Goal: Task Accomplishment & Management: Use online tool/utility

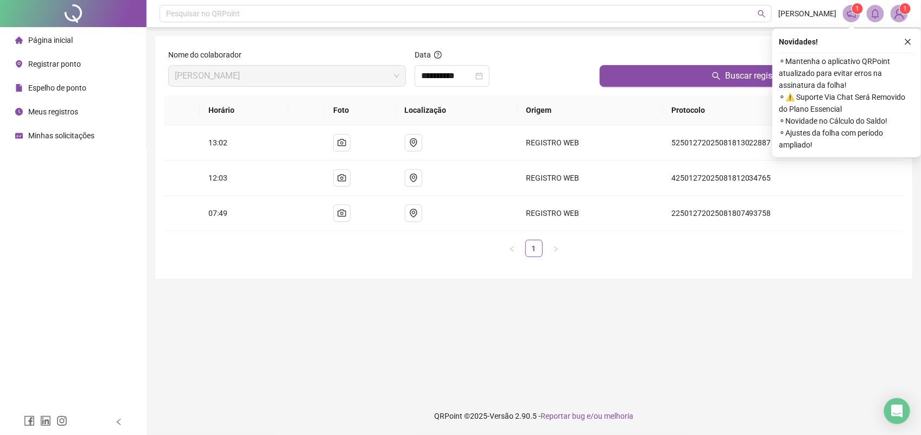
click at [48, 65] on span "Registrar ponto" at bounding box center [54, 64] width 53 height 9
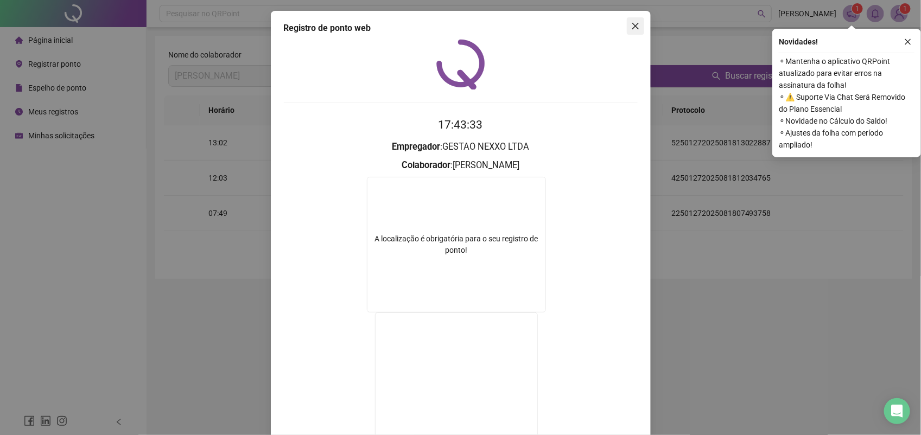
click at [632, 28] on icon "close" at bounding box center [635, 26] width 7 height 7
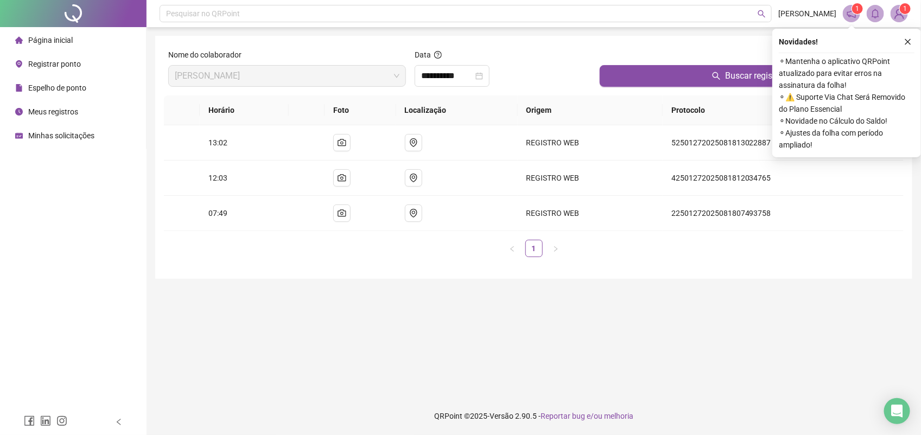
click at [58, 64] on span "Registrar ponto" at bounding box center [54, 64] width 53 height 9
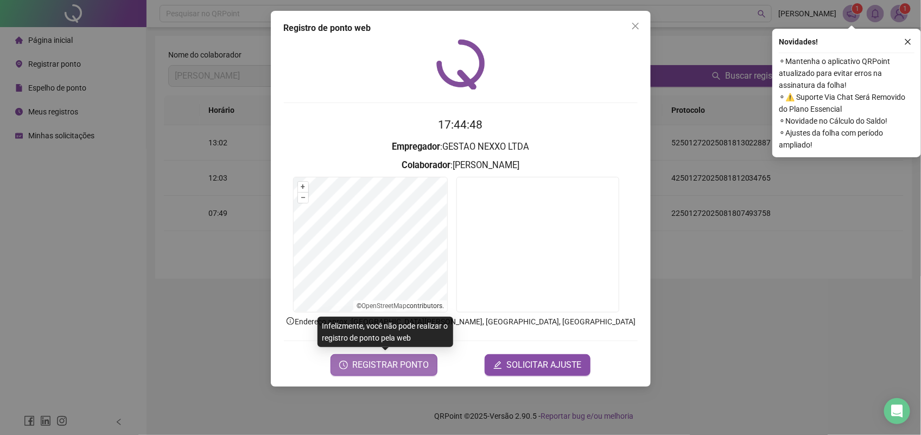
click at [399, 361] on span "REGISTRAR PONTO" at bounding box center [390, 365] width 77 height 13
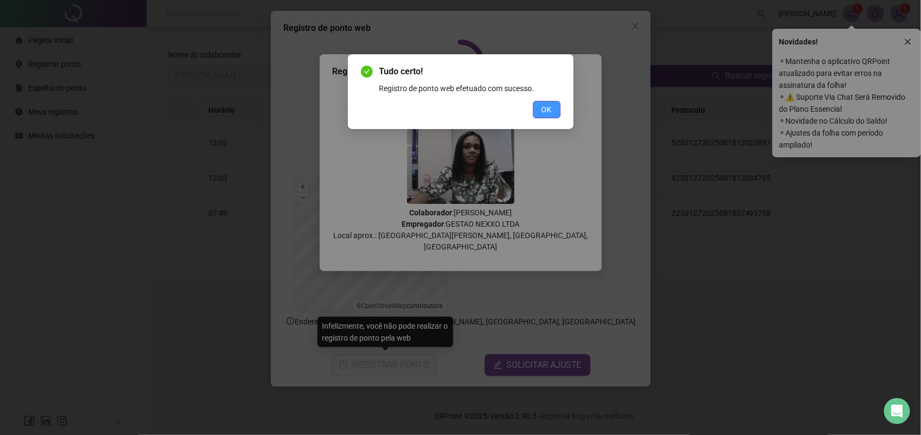
click at [553, 104] on button "OK" at bounding box center [547, 109] width 28 height 17
